Goal: Navigation & Orientation: Find specific page/section

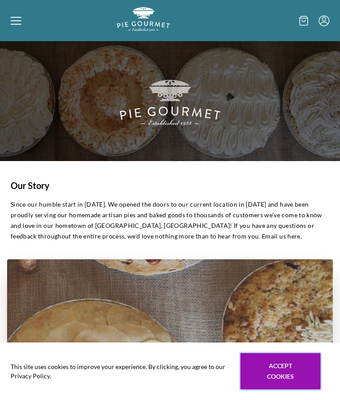
click at [279, 374] on button "Accept cookies" at bounding box center [280, 371] width 80 height 36
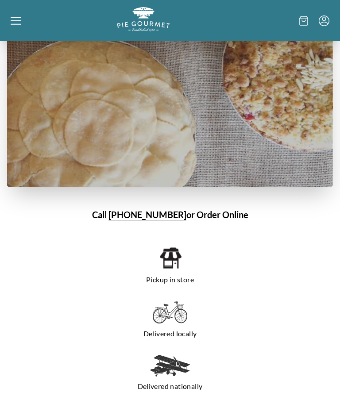
scroll to position [556, 0]
click at [174, 376] on img at bounding box center [170, 366] width 40 height 22
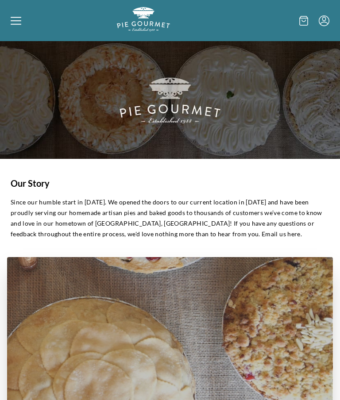
scroll to position [0, 0]
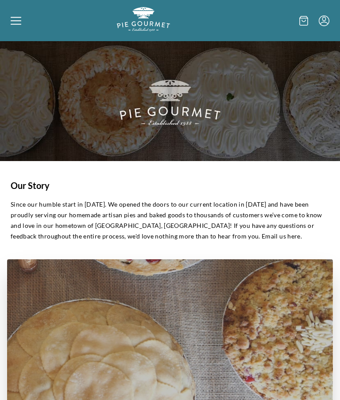
click at [20, 19] on icon at bounding box center [16, 20] width 11 height 11
click at [18, 27] on div "Home Shop" at bounding box center [170, 200] width 340 height 400
click at [169, 234] on p "Since our humble start in [DATE]. We opened the doors to our current location i…" at bounding box center [170, 220] width 319 height 42
click at [18, 19] on icon at bounding box center [16, 20] width 11 height 11
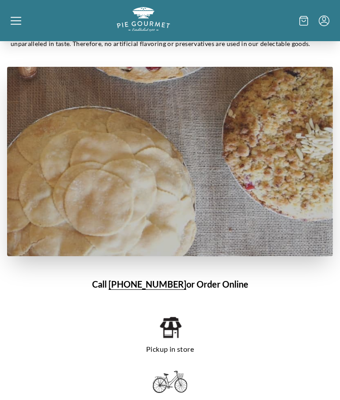
scroll to position [486, 0]
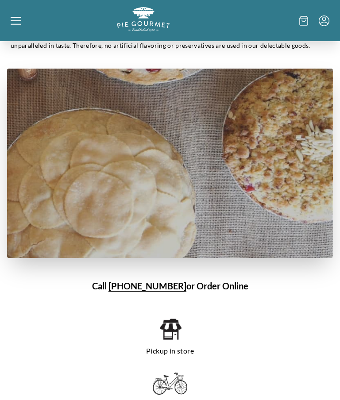
click at [219, 281] on div "Home Shop" at bounding box center [170, 200] width 340 height 400
click at [212, 287] on h1 "Call [PHONE_NUMBER] or Order Online" at bounding box center [170, 285] width 326 height 13
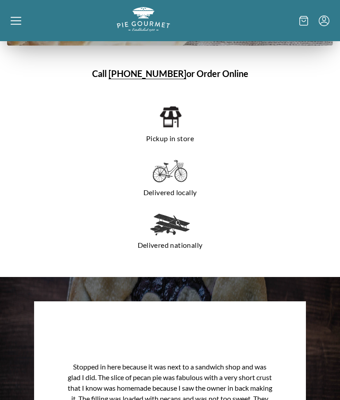
scroll to position [691, 0]
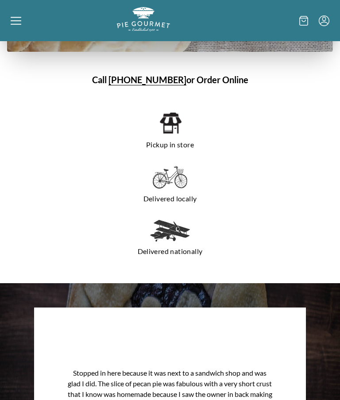
click at [162, 188] on img at bounding box center [170, 177] width 35 height 23
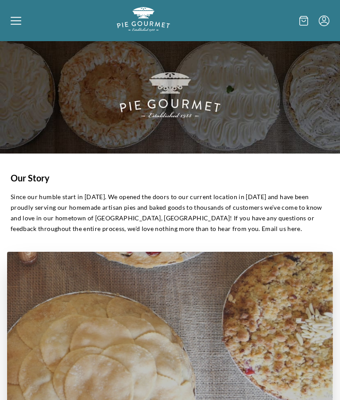
scroll to position [0, 0]
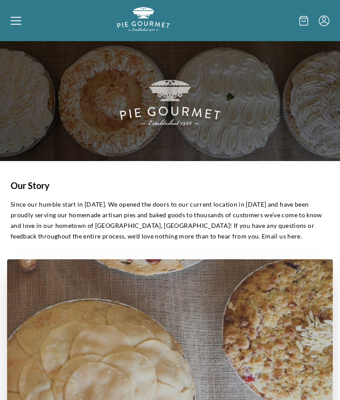
click at [146, 23] on img "Logo" at bounding box center [143, 19] width 53 height 24
click at [307, 23] on icon at bounding box center [303, 21] width 9 height 10
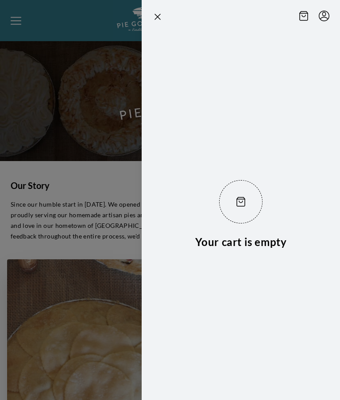
click at [93, 187] on div at bounding box center [170, 200] width 340 height 400
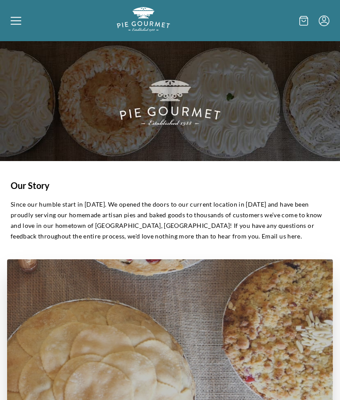
click at [185, 132] on img at bounding box center [170, 101] width 340 height 120
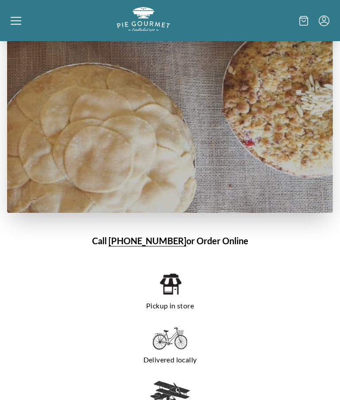
scroll to position [531, 0]
click at [175, 394] on img at bounding box center [170, 392] width 40 height 22
click at [178, 388] on img at bounding box center [170, 392] width 40 height 22
click at [170, 396] on img at bounding box center [170, 392] width 40 height 22
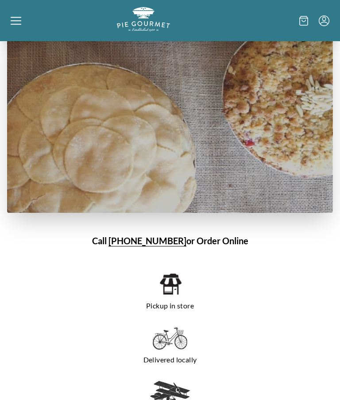
click at [239, 322] on div "Pickup in store Delivered locally Delivered nationally" at bounding box center [170, 346] width 326 height 183
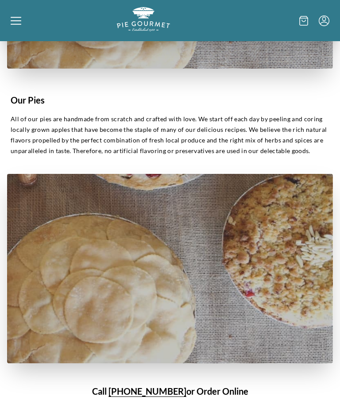
scroll to position [379, 0]
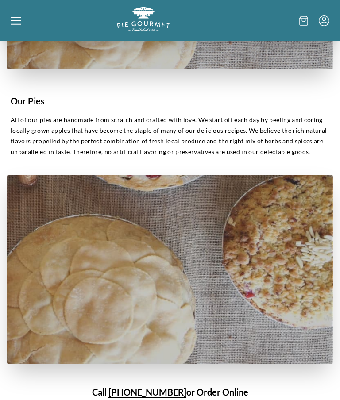
click at [155, 30] on img "Logo" at bounding box center [143, 19] width 53 height 24
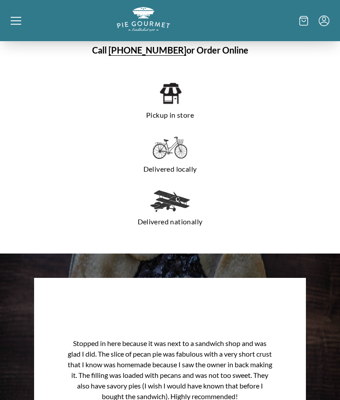
scroll to position [710, 0]
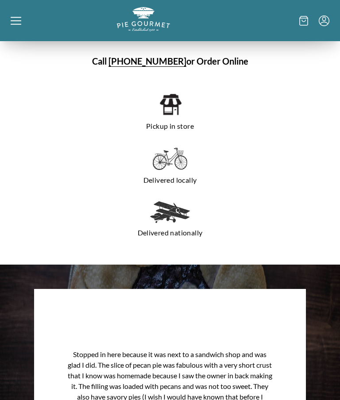
click at [179, 218] on img at bounding box center [170, 212] width 40 height 22
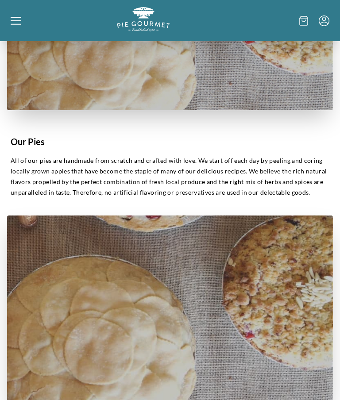
scroll to position [337, 0]
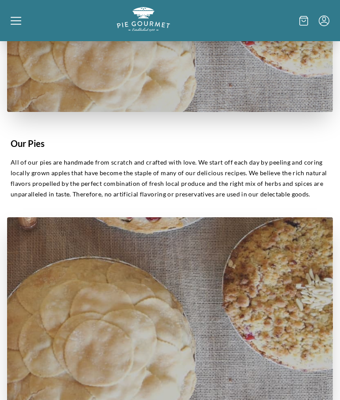
click at [16, 19] on icon at bounding box center [16, 20] width 11 height 11
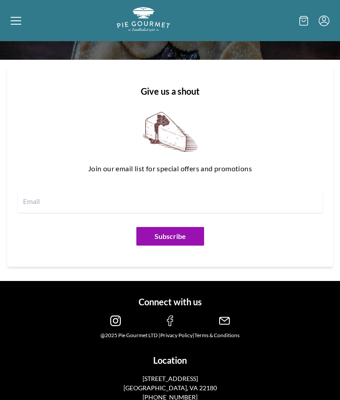
scroll to position [1159, 0]
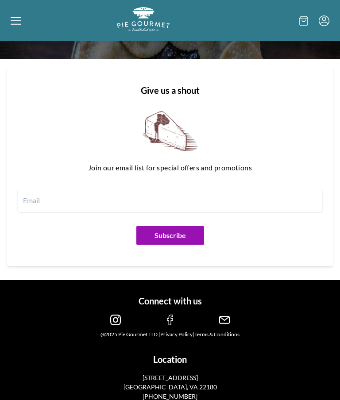
click at [184, 305] on h1 "Connect with us" at bounding box center [170, 301] width 326 height 13
click at [185, 302] on h1 "Connect with us" at bounding box center [170, 301] width 326 height 13
click at [174, 383] on p "[GEOGRAPHIC_DATA], VA 22180" at bounding box center [170, 387] width 163 height 9
